Goal: Complete application form

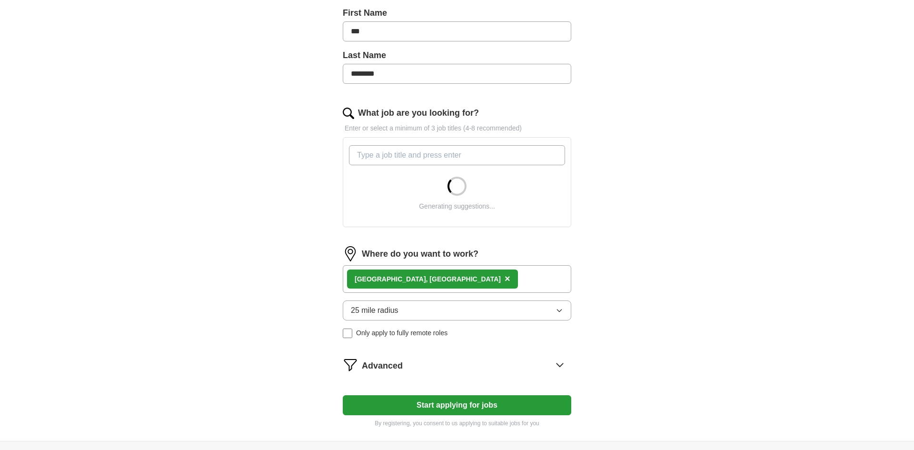
scroll to position [233, 0]
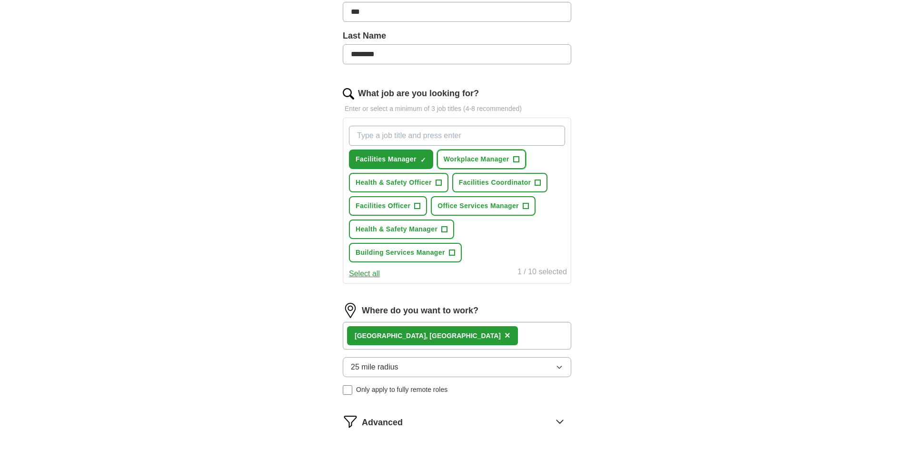
click at [523, 161] on button "Workplace Manager +" at bounding box center [481, 159] width 89 height 20
click at [540, 185] on span "+" at bounding box center [538, 183] width 6 height 8
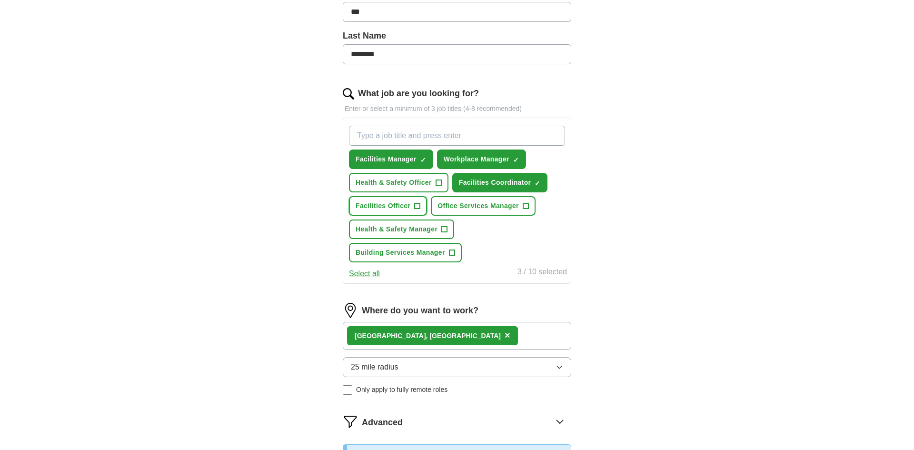
click at [419, 208] on span "+" at bounding box center [417, 206] width 6 height 8
click at [528, 209] on span "+" at bounding box center [525, 206] width 6 height 8
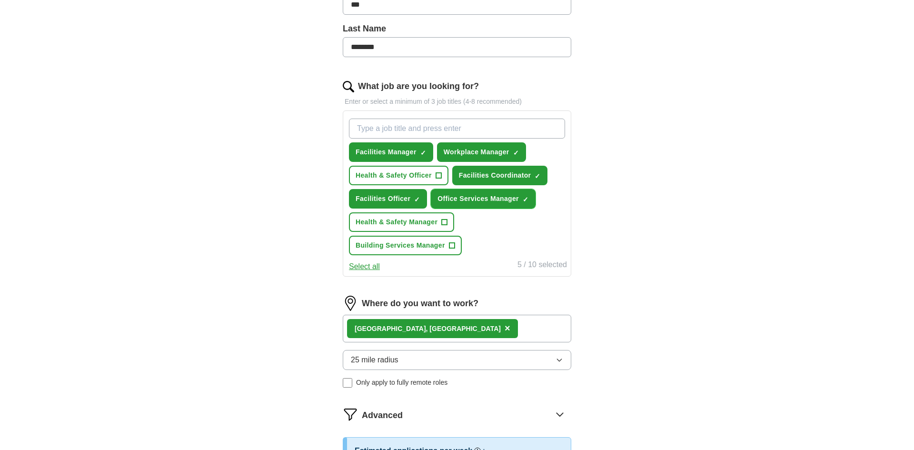
scroll to position [297, 0]
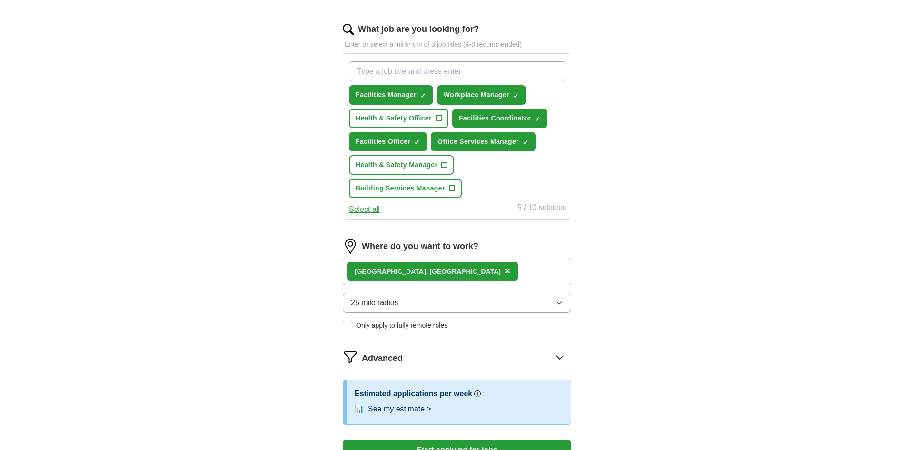
click at [559, 304] on icon "button" at bounding box center [559, 303] width 4 height 2
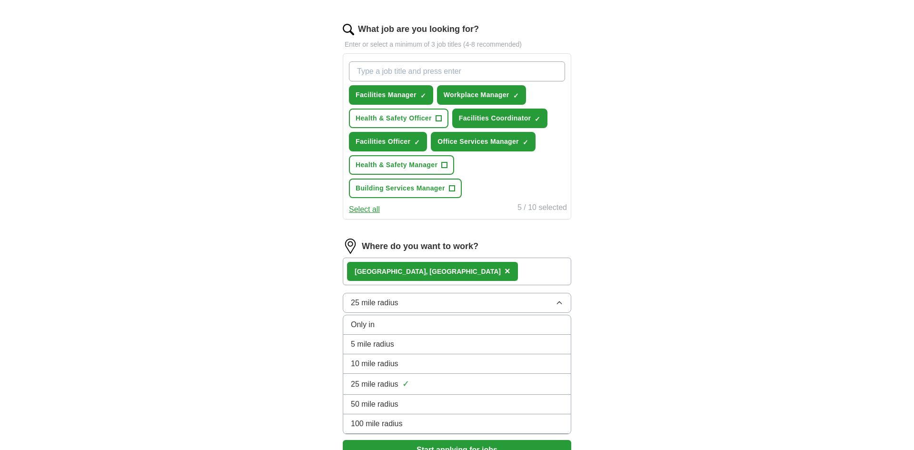
click at [486, 356] on li "10 mile radius" at bounding box center [456, 364] width 227 height 20
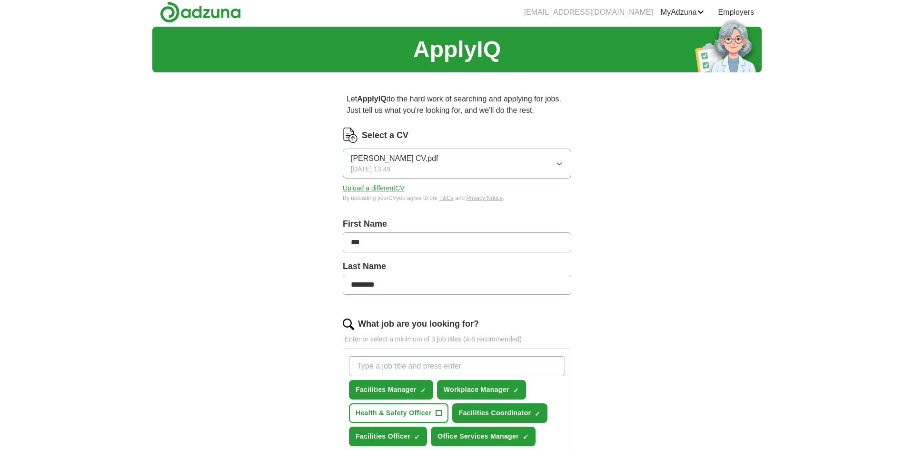
scroll to position [0, 0]
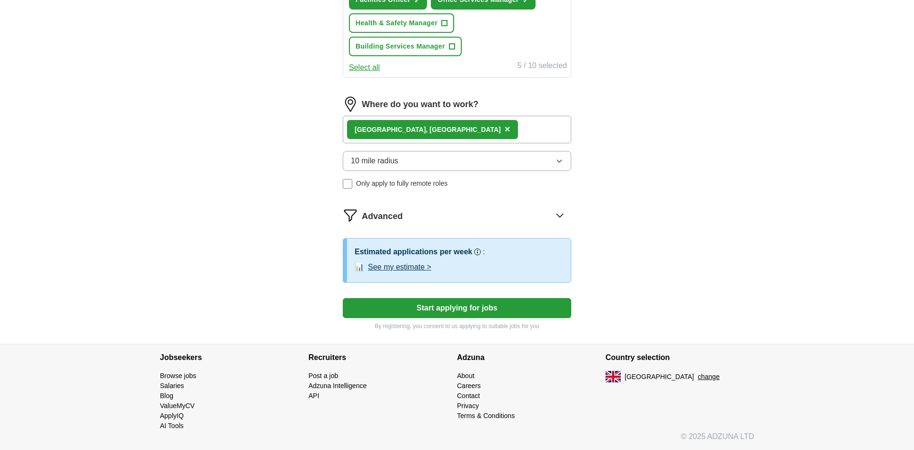
click at [504, 305] on button "Start applying for jobs" at bounding box center [457, 308] width 228 height 20
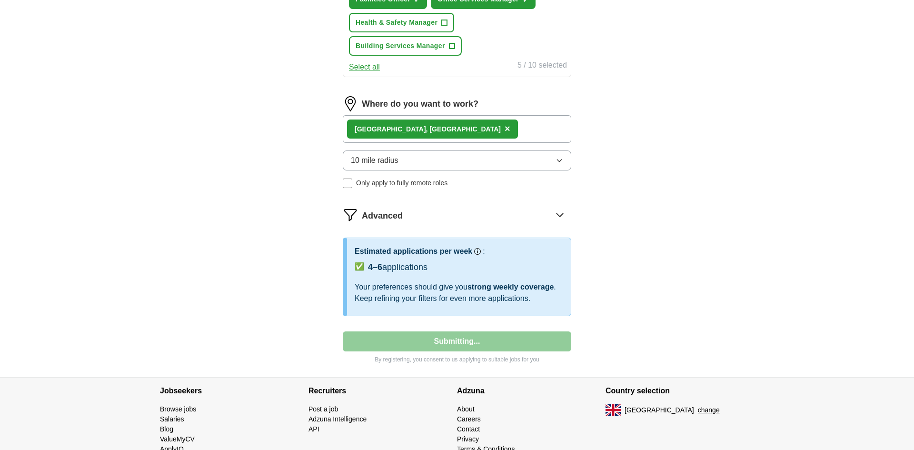
select select "**"
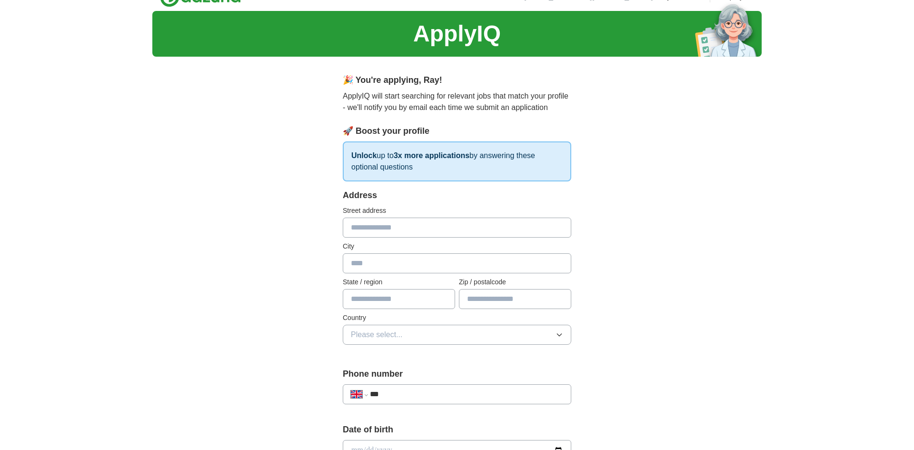
scroll to position [0, 0]
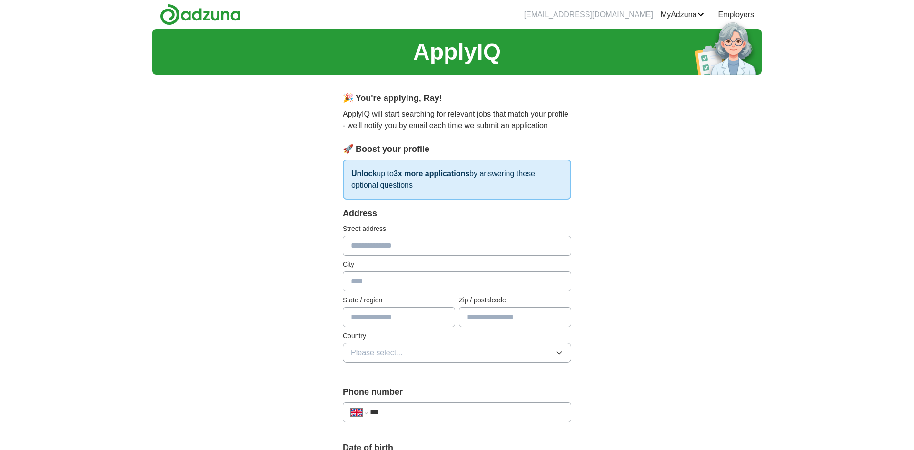
click at [480, 243] on input "text" at bounding box center [457, 246] width 228 height 20
type input "**********"
type input "******"
type input "*******"
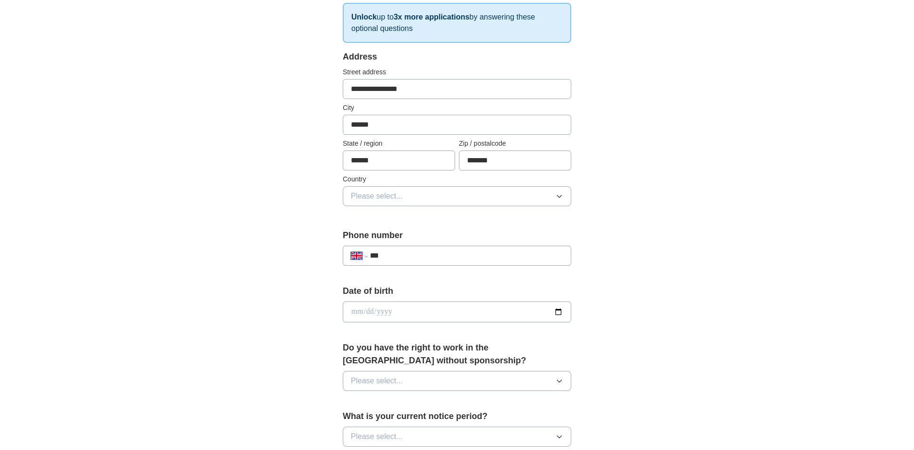
scroll to position [167, 0]
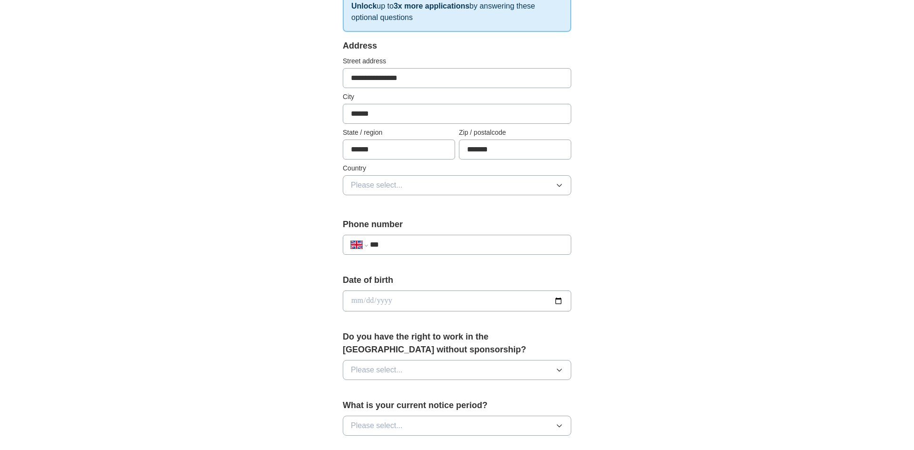
click at [559, 187] on icon "button" at bounding box center [559, 185] width 4 height 2
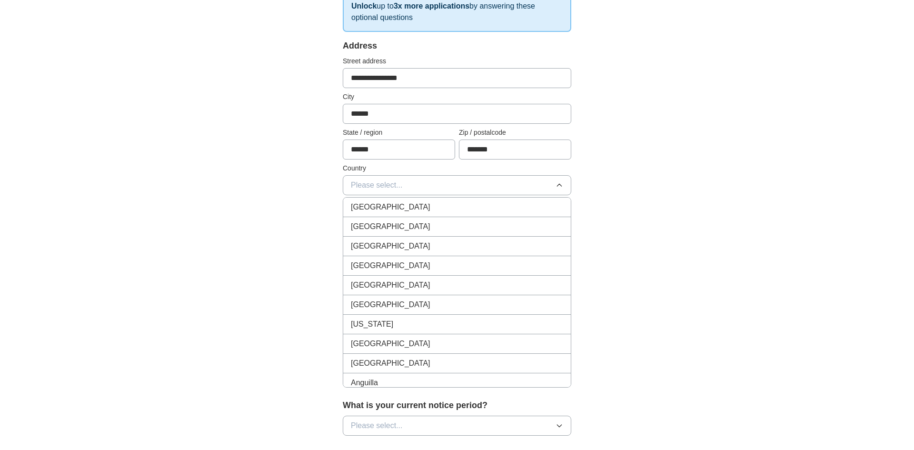
click at [496, 205] on div "[GEOGRAPHIC_DATA]" at bounding box center [457, 206] width 212 height 11
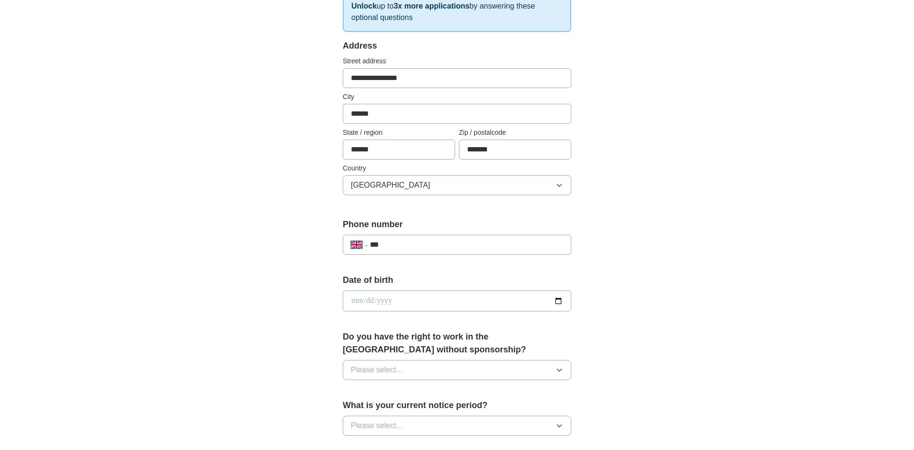
click at [561, 301] on input "date" at bounding box center [457, 300] width 228 height 21
type input "**********"
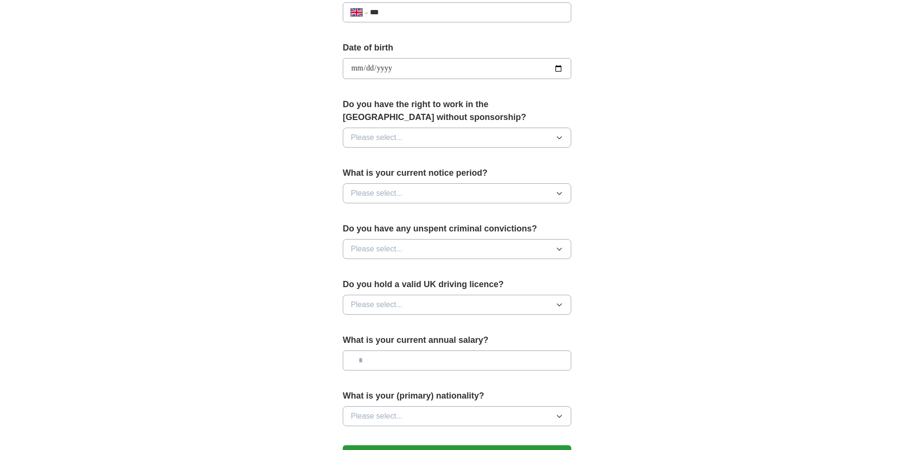
scroll to position [389, 0]
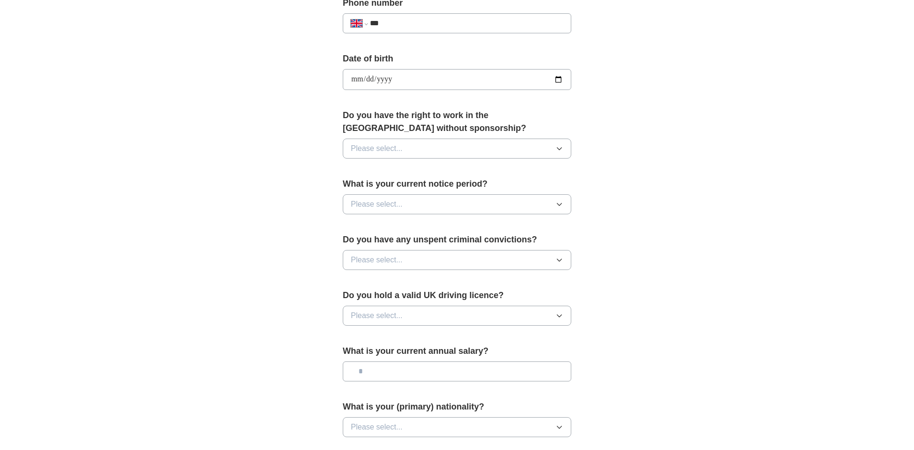
click at [558, 151] on icon "button" at bounding box center [559, 149] width 8 height 8
click at [470, 171] on div "Yes" at bounding box center [457, 170] width 212 height 11
click at [560, 206] on icon "button" at bounding box center [559, 204] width 8 height 8
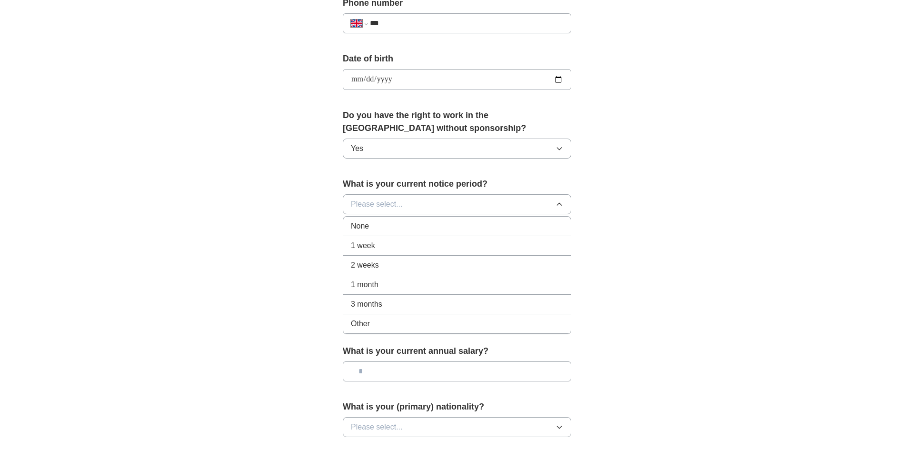
click at [470, 227] on div "None" at bounding box center [457, 225] width 212 height 11
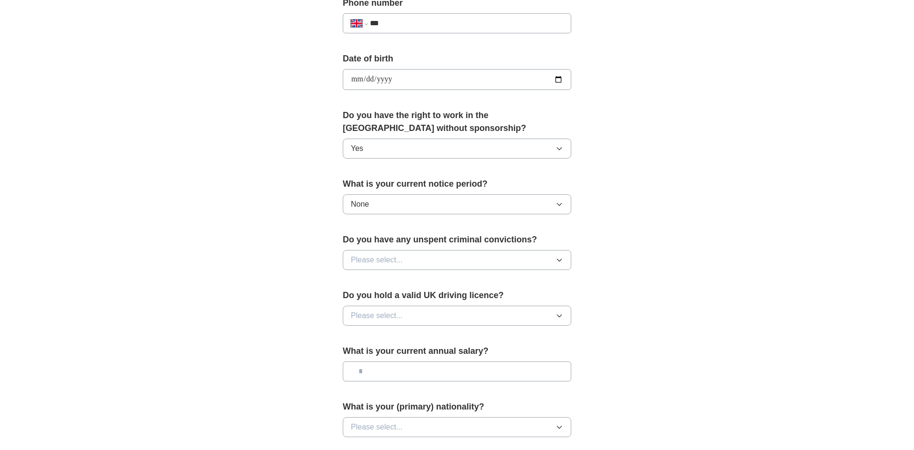
click at [560, 260] on icon "button" at bounding box center [559, 260] width 8 height 8
click at [473, 304] on div "No" at bounding box center [457, 300] width 212 height 11
click at [560, 316] on icon "button" at bounding box center [559, 316] width 8 height 8
click at [492, 333] on div "Yes" at bounding box center [457, 337] width 212 height 11
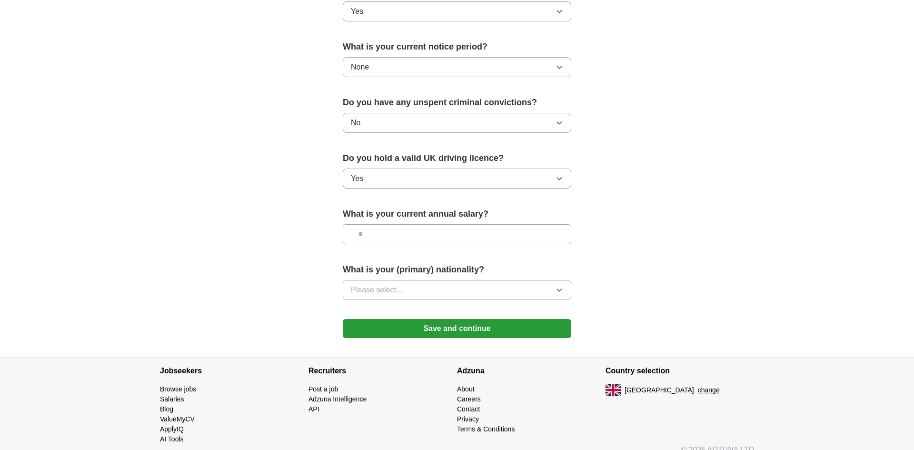
scroll to position [540, 0]
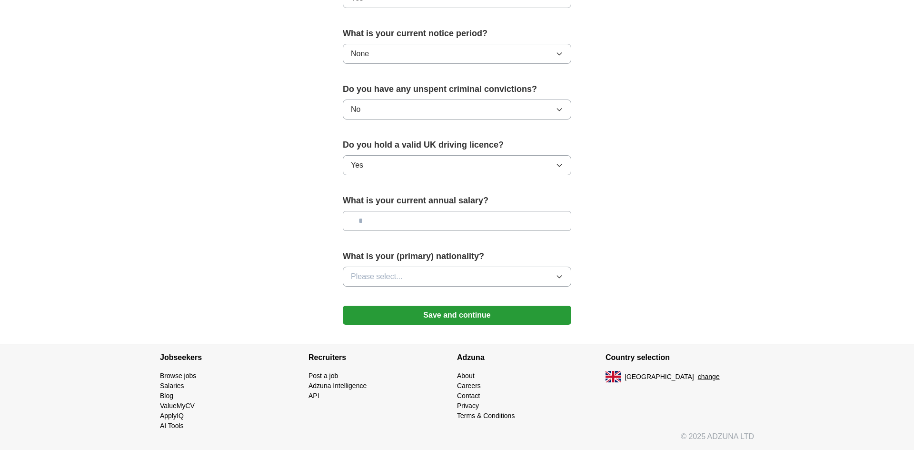
click at [492, 218] on input "text" at bounding box center [457, 221] width 228 height 20
type input "**"
click at [558, 278] on icon "button" at bounding box center [559, 277] width 8 height 8
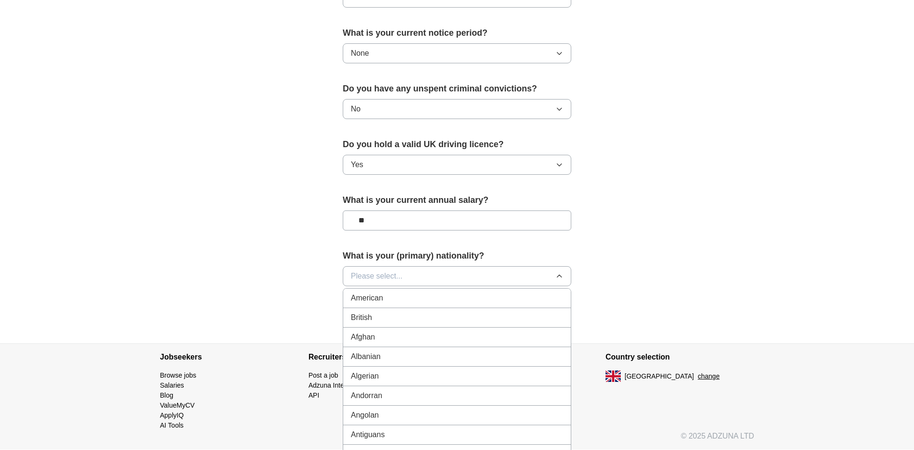
click at [442, 316] on div "British" at bounding box center [457, 317] width 212 height 11
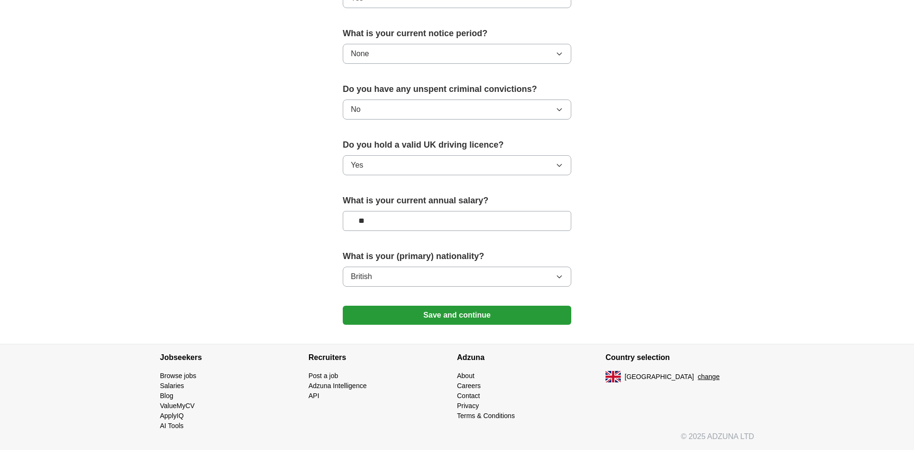
click at [478, 318] on button "Save and continue" at bounding box center [457, 314] width 228 height 19
